Goal: Transaction & Acquisition: Book appointment/travel/reservation

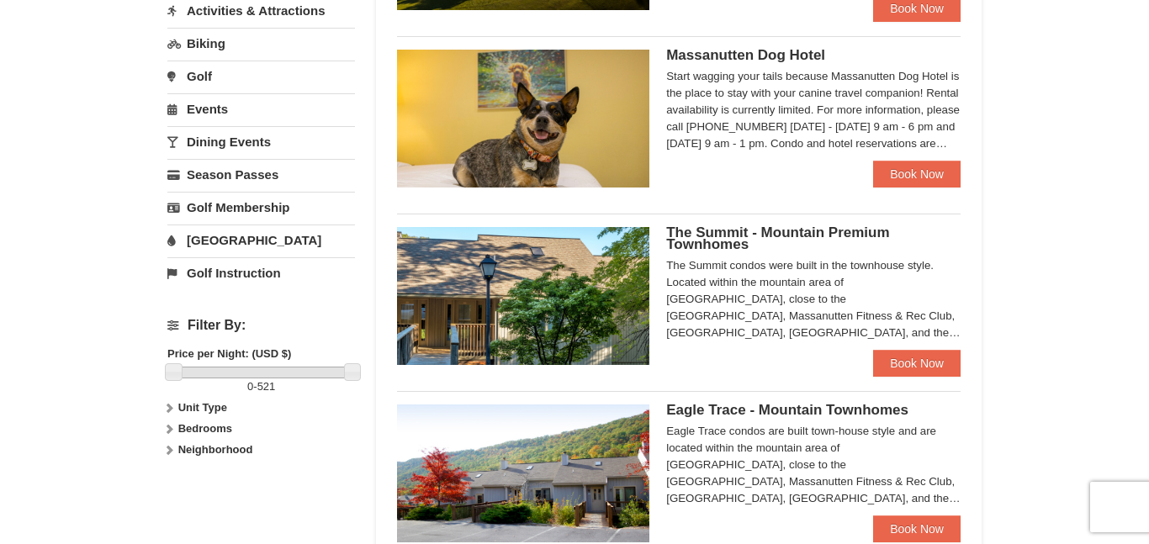
scroll to position [446, 0]
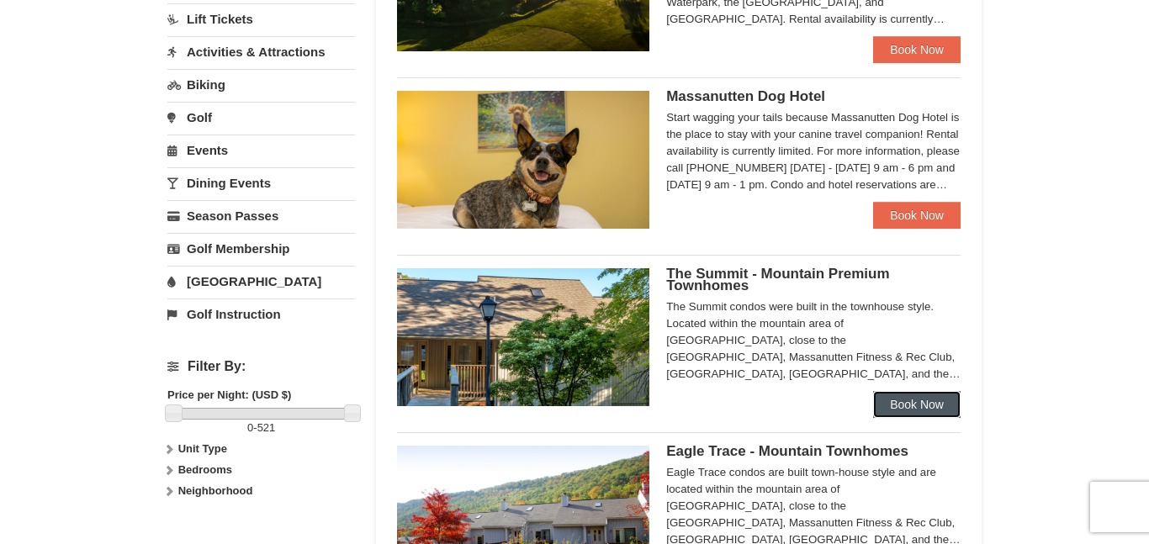
click at [936, 407] on link "Book Now" at bounding box center [916, 404] width 87 height 27
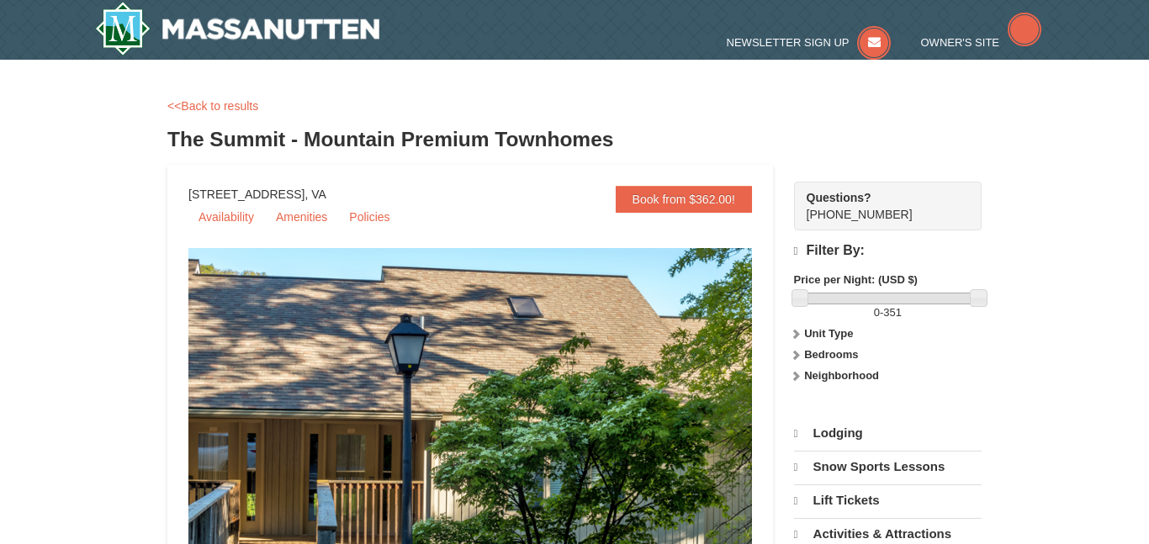
select select "10"
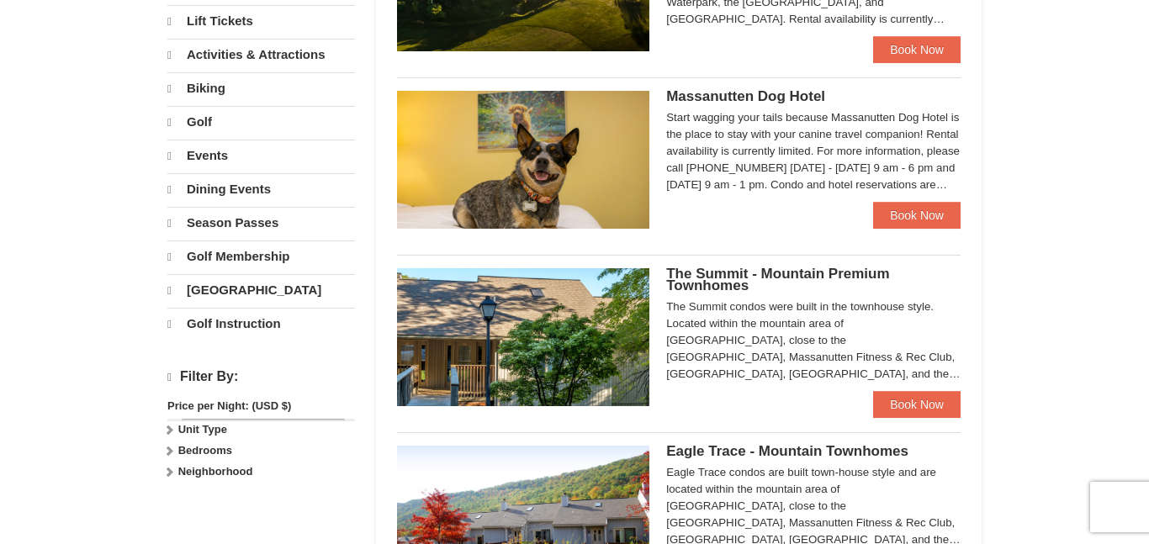
click at [1068, 449] on div "× Categories Map List Filter My Itinerary Questions? 1-540-289-9441 Lodging Arr…" at bounding box center [574, 312] width 1149 height 1398
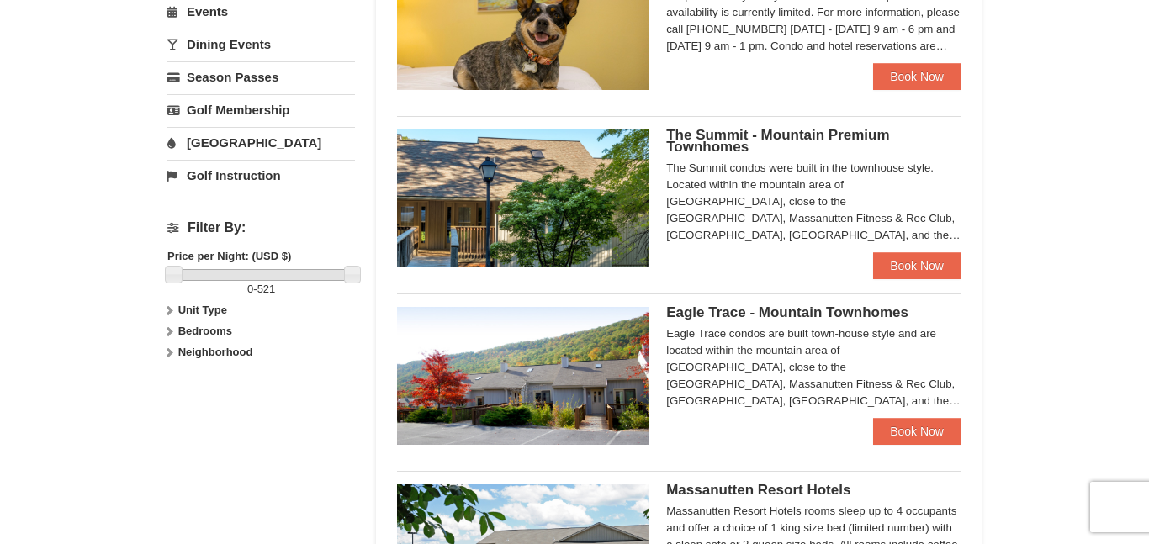
scroll to position [606, 0]
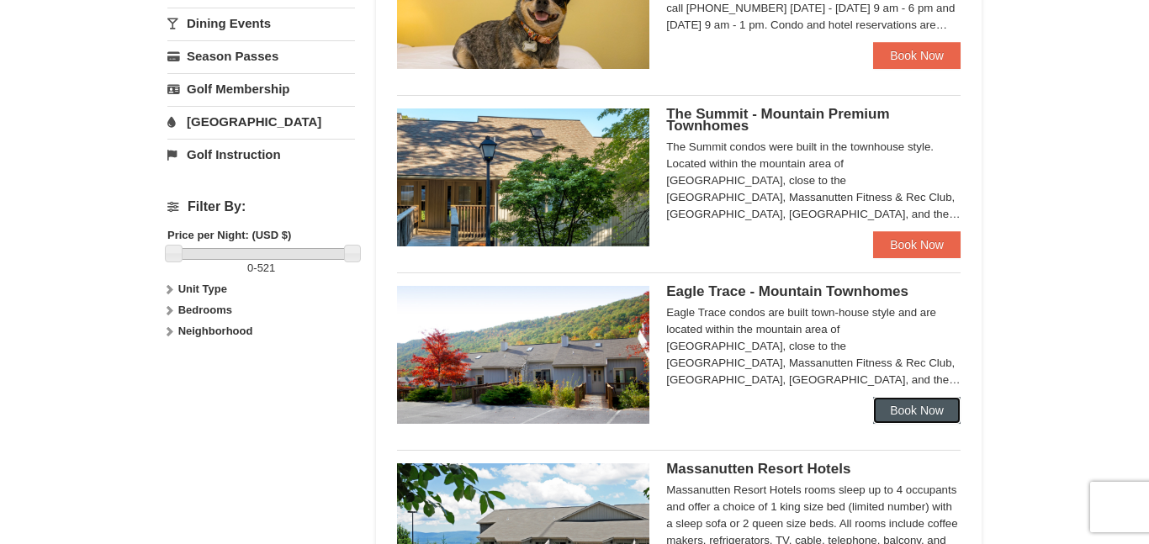
click at [936, 421] on link "Book Now" at bounding box center [916, 410] width 87 height 27
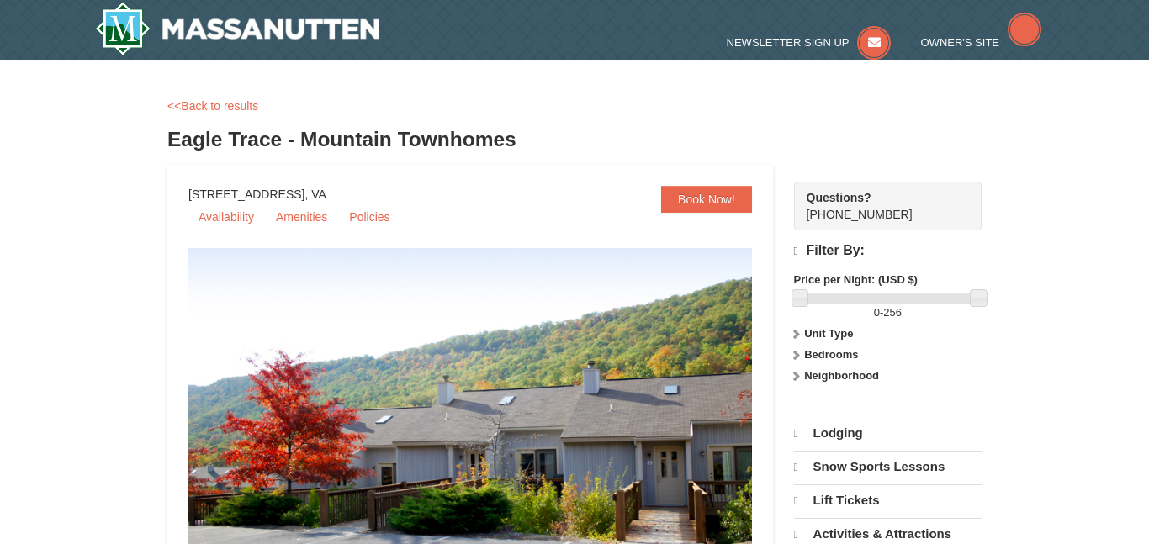
select select "10"
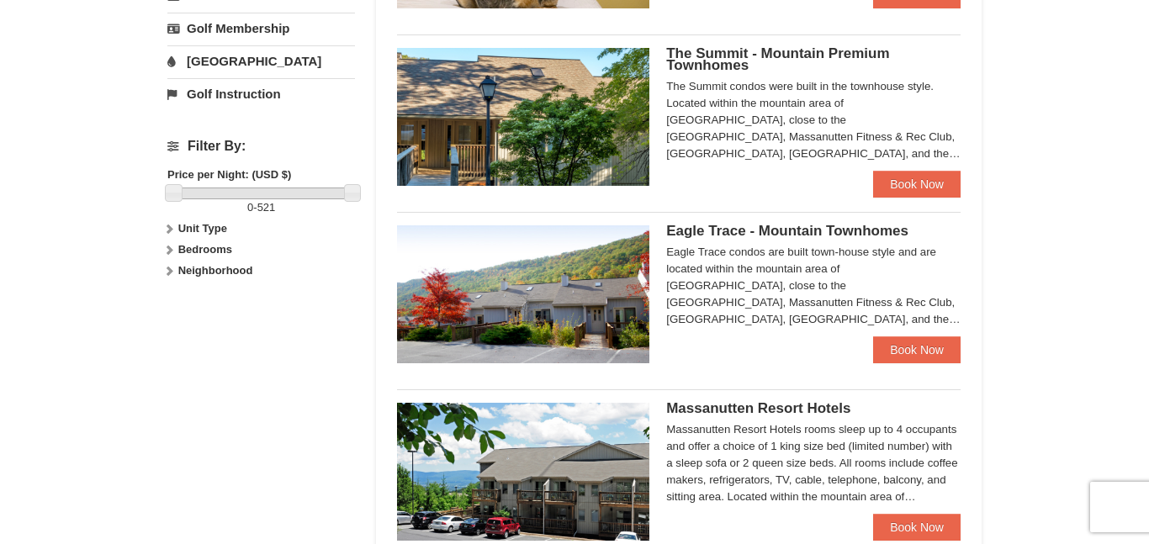
scroll to position [759, 0]
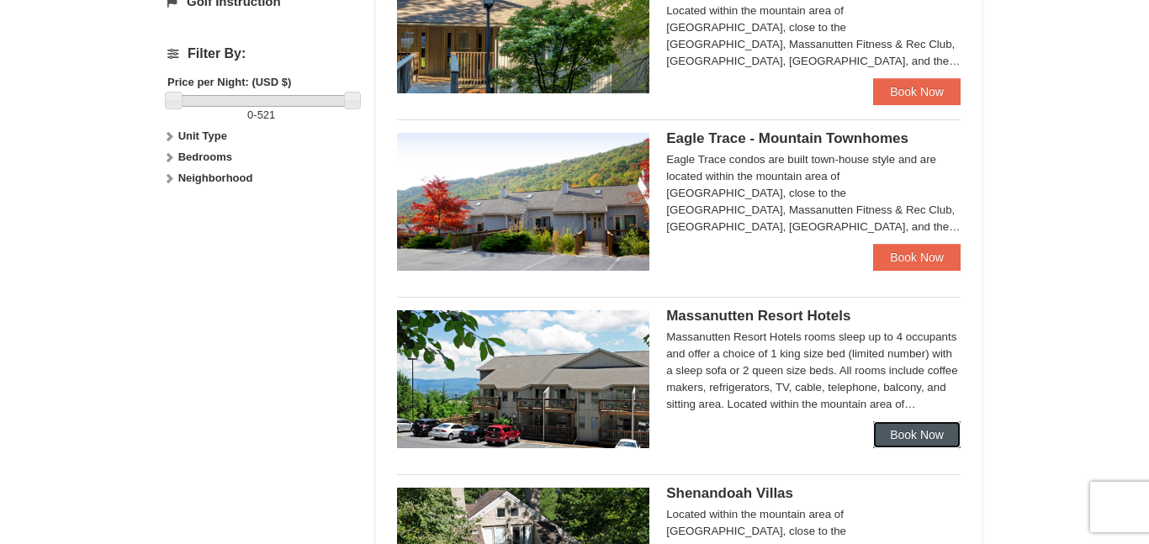
click at [936, 446] on link "Book Now" at bounding box center [916, 434] width 87 height 27
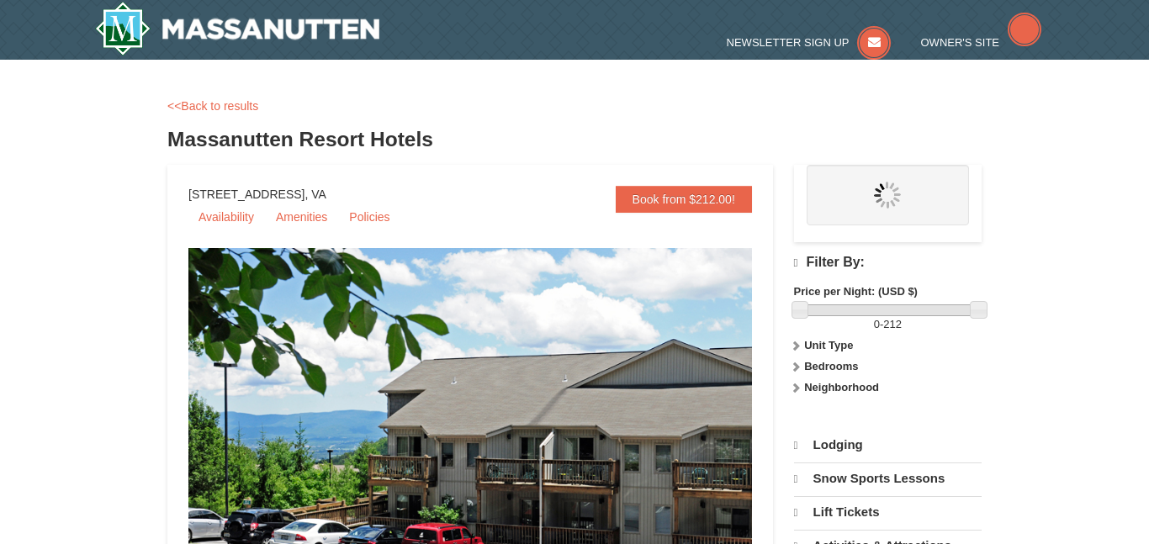
select select "10"
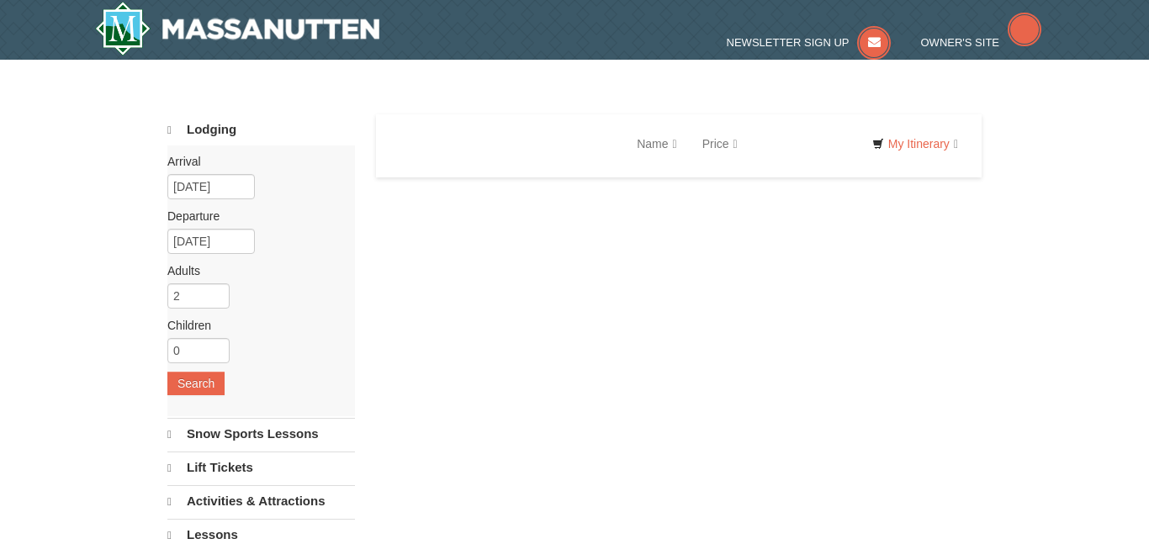
select select "10"
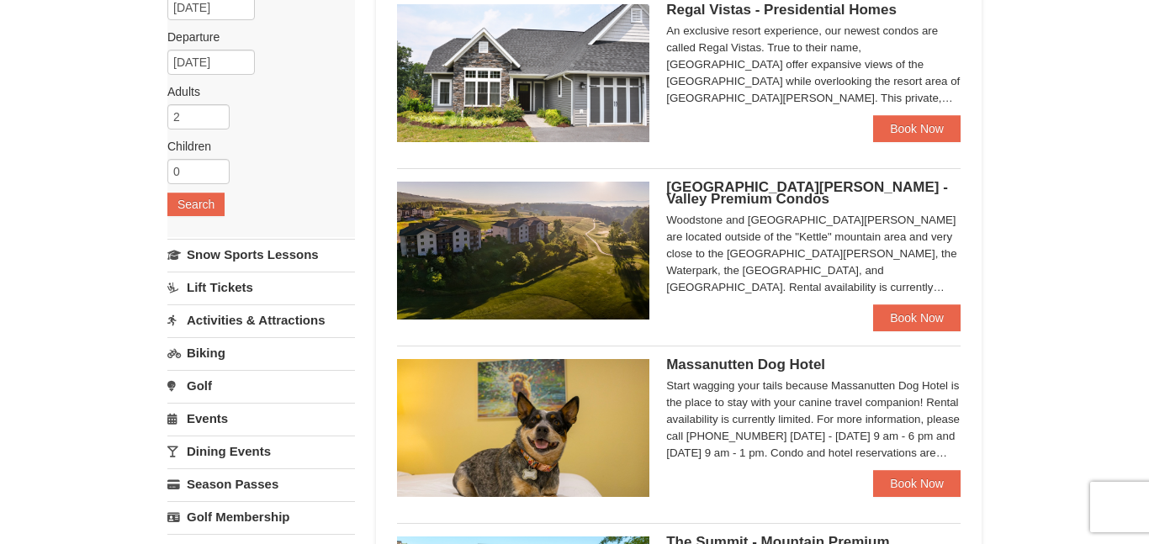
scroll to position [182, 0]
